Goal: Information Seeking & Learning: Check status

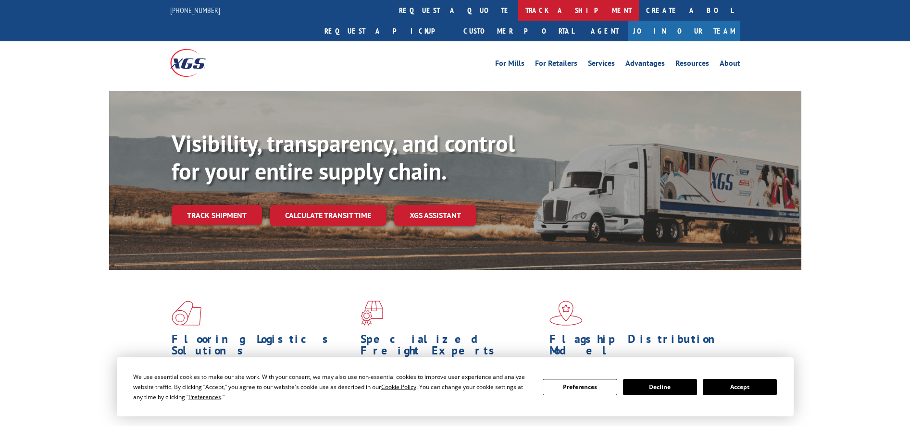
click at [518, 16] on link "track a shipment" at bounding box center [578, 10] width 121 height 21
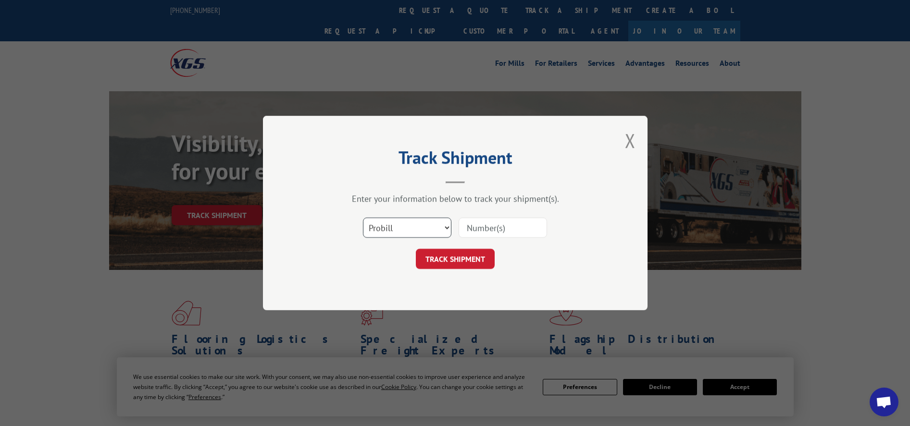
click at [433, 228] on select "Select category... Probill BOL PO" at bounding box center [407, 228] width 88 height 20
select select "bol"
click at [363, 218] on select "Select category... Probill BOL PO" at bounding box center [407, 228] width 88 height 20
click at [470, 225] on input at bounding box center [503, 228] width 88 height 20
paste input "5569331"
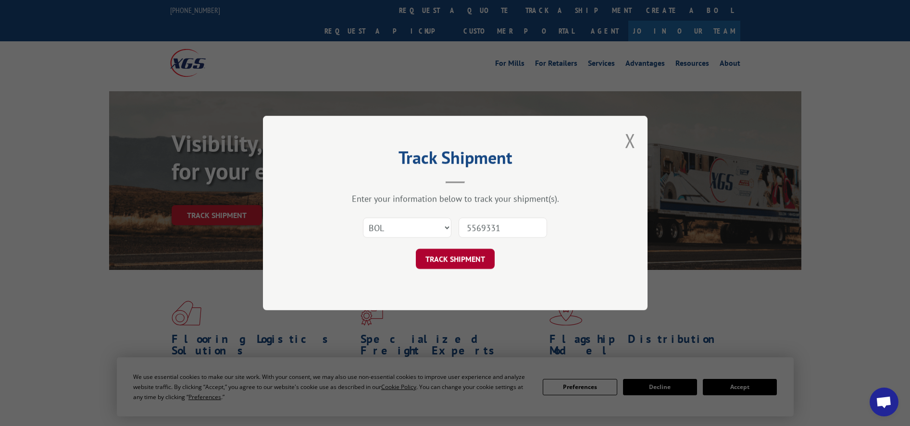
type input "5569331"
click at [460, 251] on button "TRACK SHIPMENT" at bounding box center [455, 259] width 79 height 20
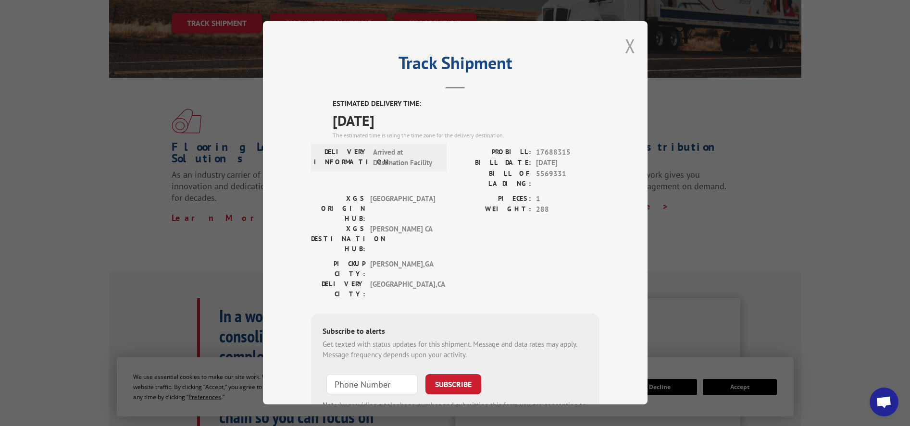
click at [627, 47] on button "Close modal" at bounding box center [630, 45] width 11 height 25
